Goal: Task Accomplishment & Management: Use online tool/utility

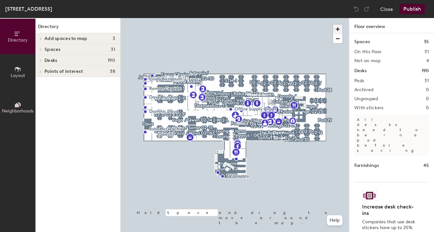
click at [340, 25] on span "button" at bounding box center [337, 29] width 9 height 9
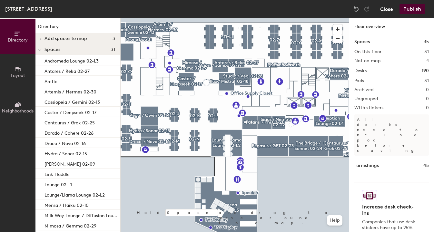
click at [388, 10] on button "Close" at bounding box center [386, 9] width 13 height 10
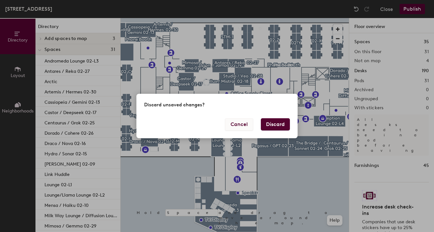
click at [244, 125] on button "Cancel" at bounding box center [239, 124] width 28 height 12
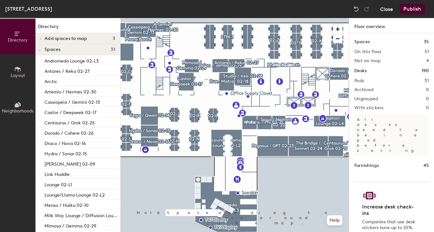
click at [386, 10] on button "Close" at bounding box center [386, 9] width 13 height 10
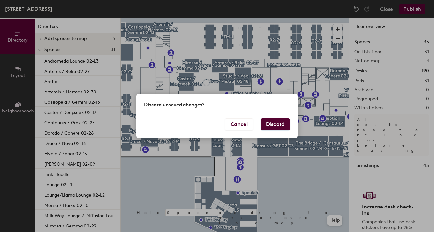
click at [272, 126] on button "Discard" at bounding box center [275, 124] width 29 height 12
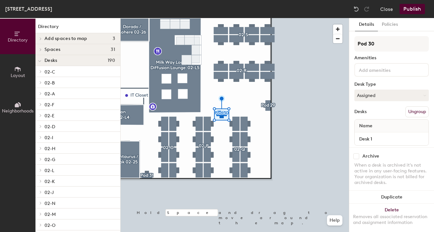
click at [408, 11] on button "Publish" at bounding box center [412, 9] width 25 height 10
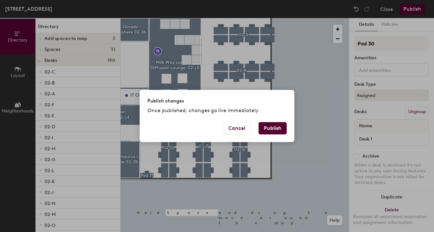
click at [273, 123] on button "Publish" at bounding box center [273, 128] width 28 height 12
